Goal: Information Seeking & Learning: Compare options

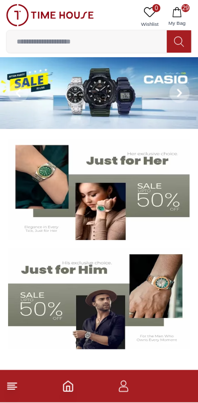
click at [179, 15] on icon "button" at bounding box center [178, 12] width 10 height 10
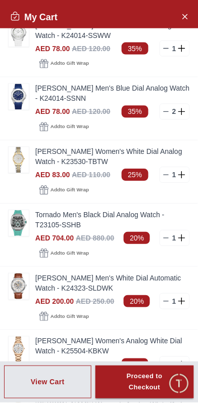
scroll to position [78, 0]
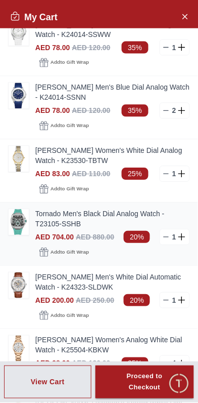
click at [16, 231] on img at bounding box center [19, 222] width 20 height 26
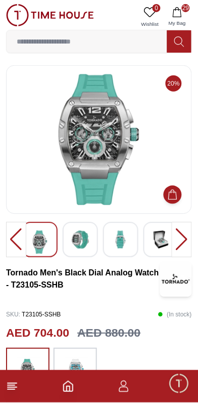
click at [181, 237] on div at bounding box center [182, 239] width 20 height 35
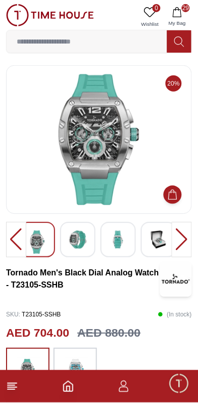
click at [180, 244] on div at bounding box center [182, 239] width 20 height 35
click at [19, 234] on div at bounding box center [16, 239] width 20 height 35
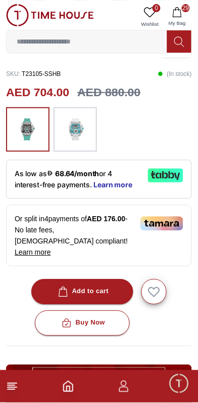
scroll to position [244, 0]
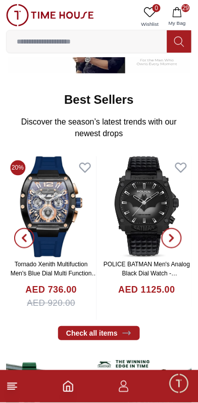
scroll to position [276, 0]
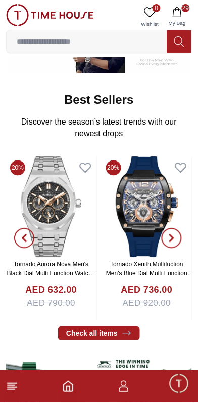
click at [122, 213] on img at bounding box center [147, 206] width 91 height 101
click at [128, 208] on img at bounding box center [147, 206] width 91 height 101
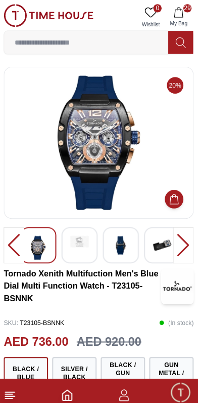
click at [39, 247] on img at bounding box center [40, 242] width 18 height 23
click at [182, 238] on div at bounding box center [182, 239] width 20 height 35
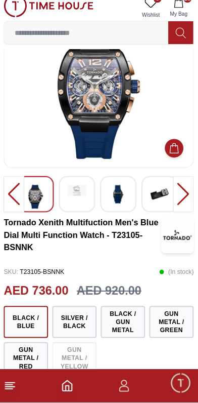
scroll to position [40, 0]
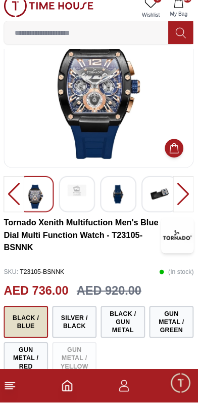
click at [28, 326] on button "Black / Blue" at bounding box center [28, 324] width 44 height 31
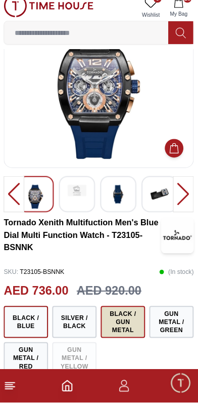
click at [126, 330] on button "Black / Gun Metal" at bounding box center [123, 324] width 44 height 31
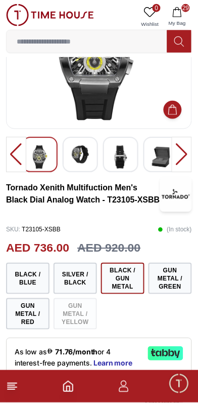
scroll to position [85, 0]
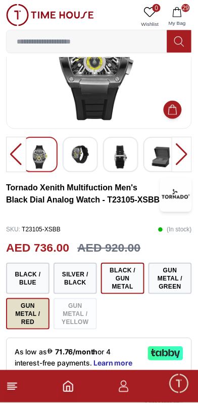
click at [33, 317] on button "Gun Metal / Red" at bounding box center [28, 313] width 44 height 31
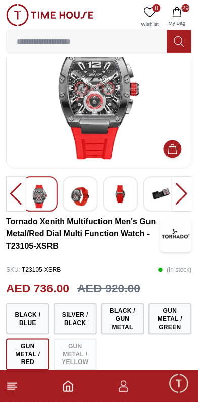
scroll to position [47, 0]
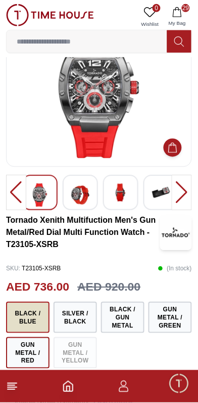
click at [31, 320] on button "Black / Blue" at bounding box center [28, 317] width 44 height 31
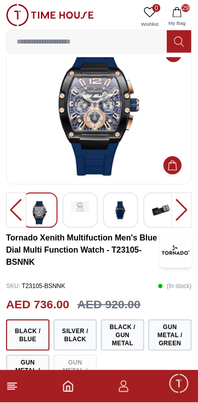
scroll to position [33, 0]
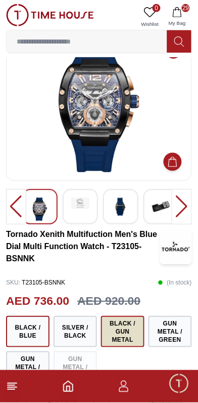
click at [128, 337] on button "Black / Gun Metal" at bounding box center [123, 331] width 44 height 31
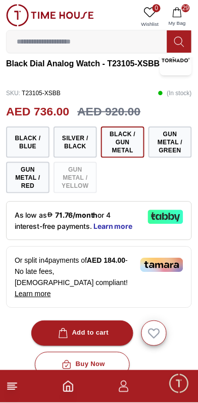
scroll to position [224, 0]
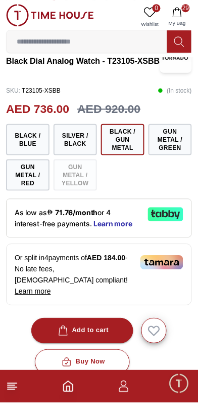
click at [167, 212] on icon at bounding box center [166, 213] width 6 height 7
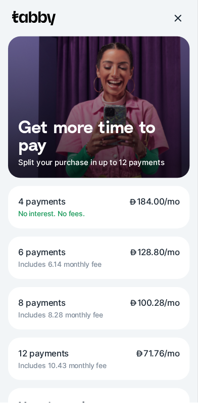
click at [110, 265] on div "Includes 6.14 monthly fee" at bounding box center [99, 264] width 162 height 9
click at [148, 258] on div "6 payments 128.80/mo Includes 6.14 monthly fee" at bounding box center [99, 258] width 182 height 42
click at [103, 264] on div "Includes 6.14 monthly fee" at bounding box center [99, 264] width 162 height 9
click at [100, 263] on p "Includes 6.14 monthly fee" at bounding box center [60, 264] width 84 height 9
click at [96, 265] on p "Includes 6.14 monthly fee" at bounding box center [60, 264] width 84 height 9
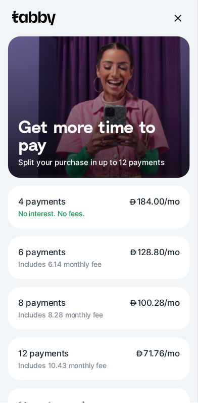
click at [137, 199] on span "184.00/mo" at bounding box center [155, 201] width 51 height 11
click at [136, 198] on span "184.00/mo" at bounding box center [155, 201] width 51 height 11
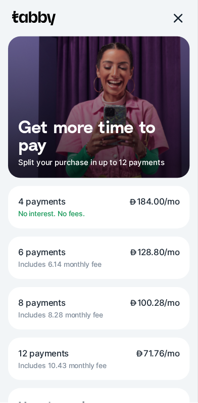
click at [182, 16] on div at bounding box center [178, 18] width 12 height 12
